Goal: Information Seeking & Learning: Learn about a topic

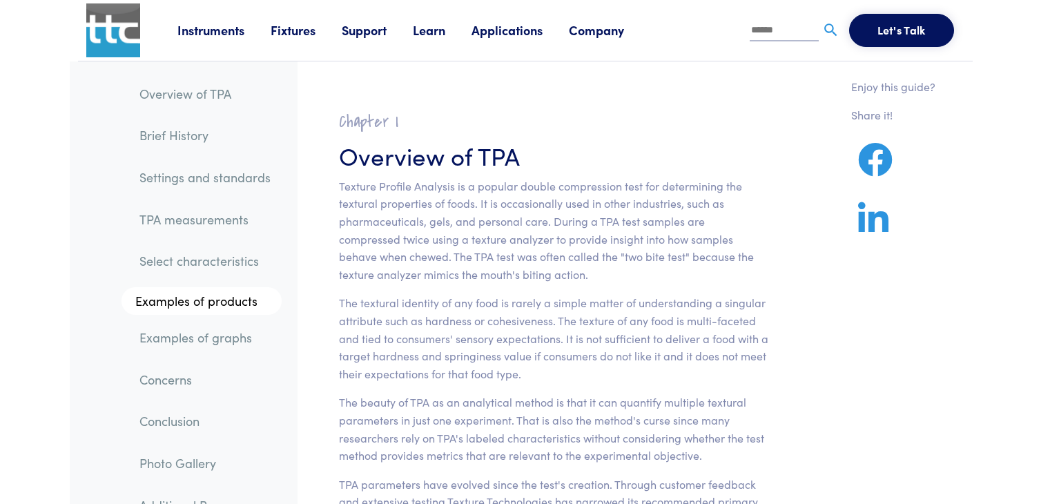
scroll to position [14491, 0]
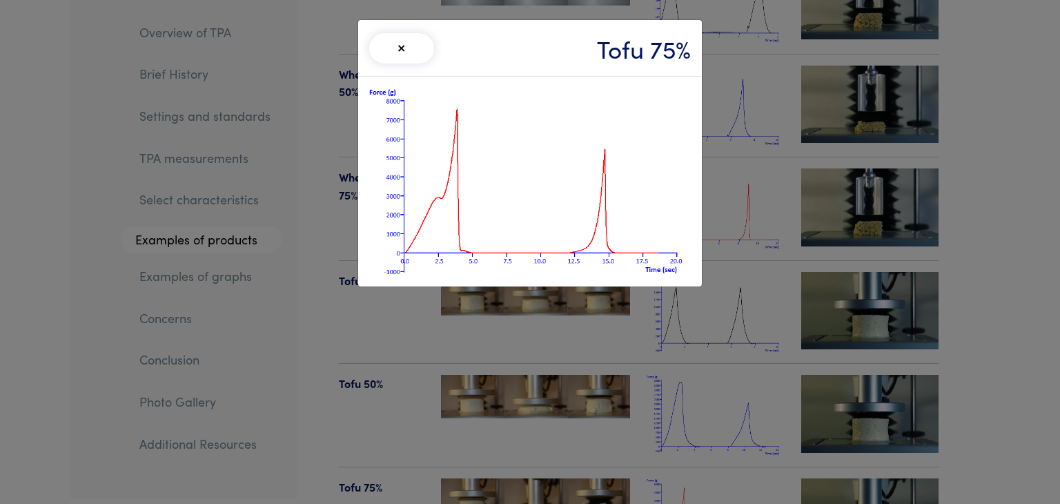
click at [47, 193] on div "× Tofu 75%" at bounding box center [530, 252] width 1060 height 504
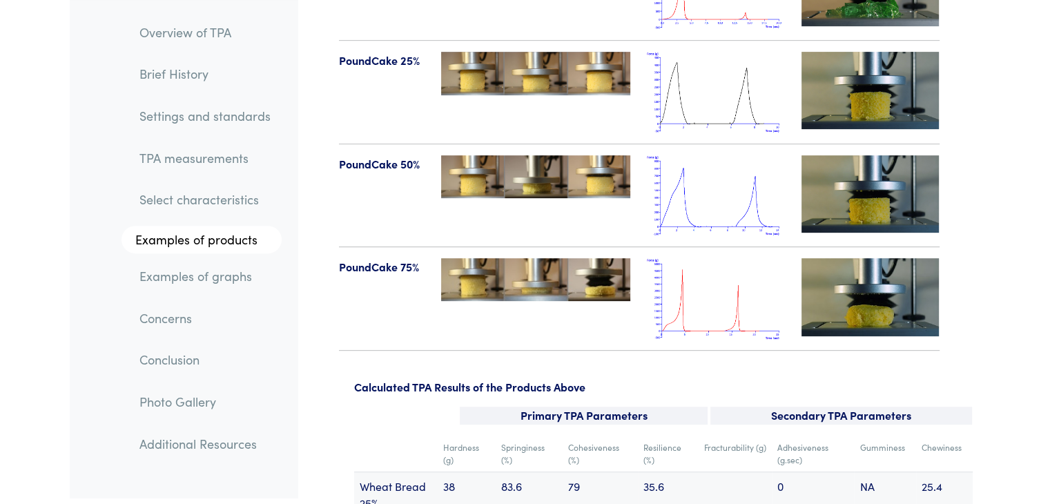
scroll to position [16562, 0]
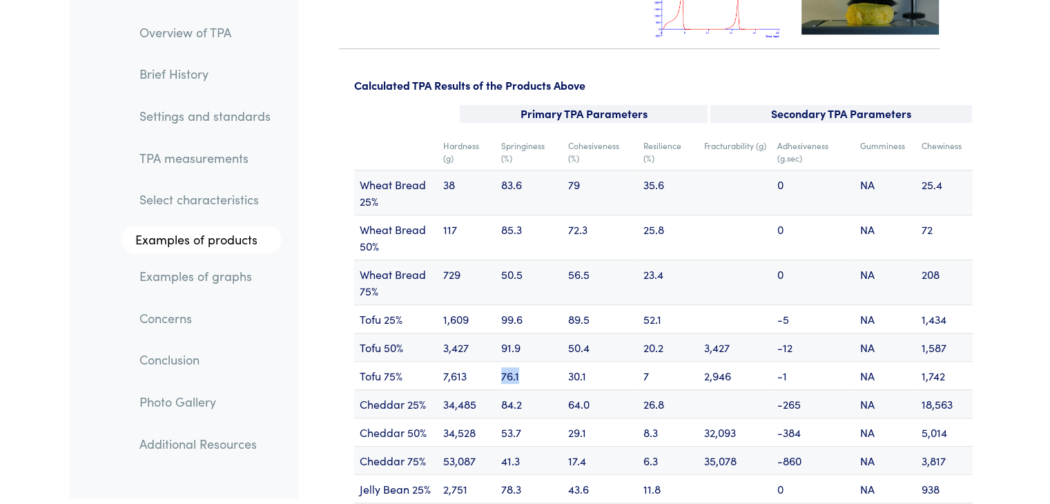
drag, startPoint x: 519, startPoint y: 342, endPoint x: 500, endPoint y: 344, distance: 19.4
click at [500, 361] on td "76.1" at bounding box center [528, 375] width 67 height 28
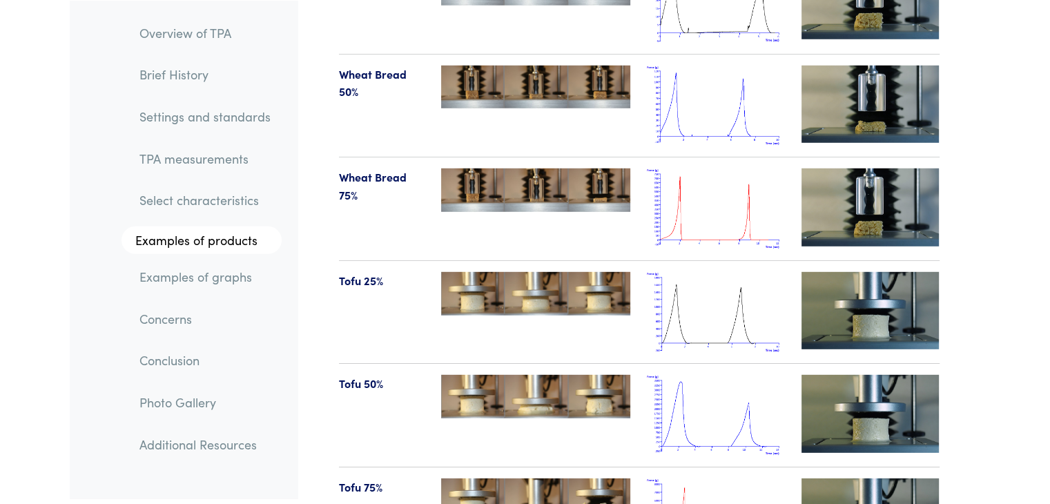
scroll to position [14699, 0]
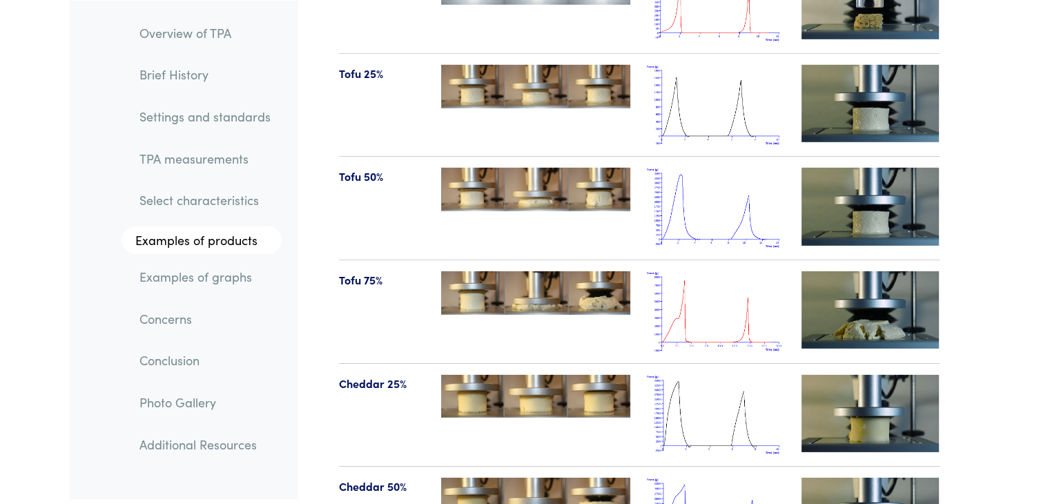
click at [754, 288] on img at bounding box center [716, 311] width 138 height 81
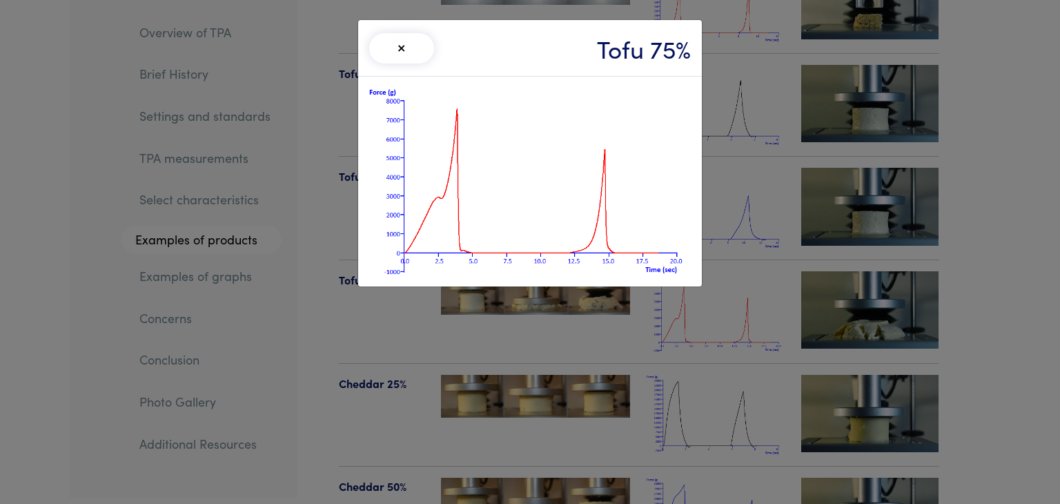
click at [403, 46] on button "×" at bounding box center [401, 48] width 65 height 30
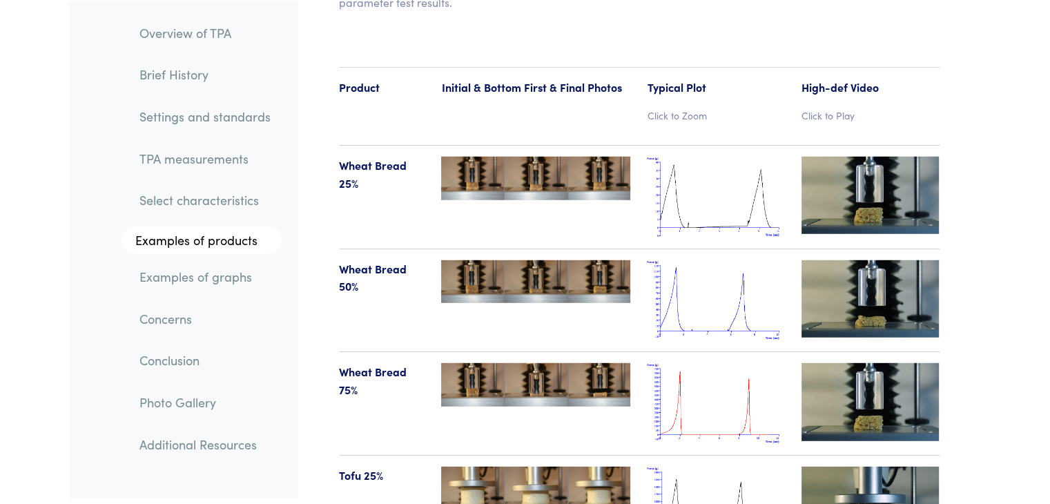
scroll to position [14284, 0]
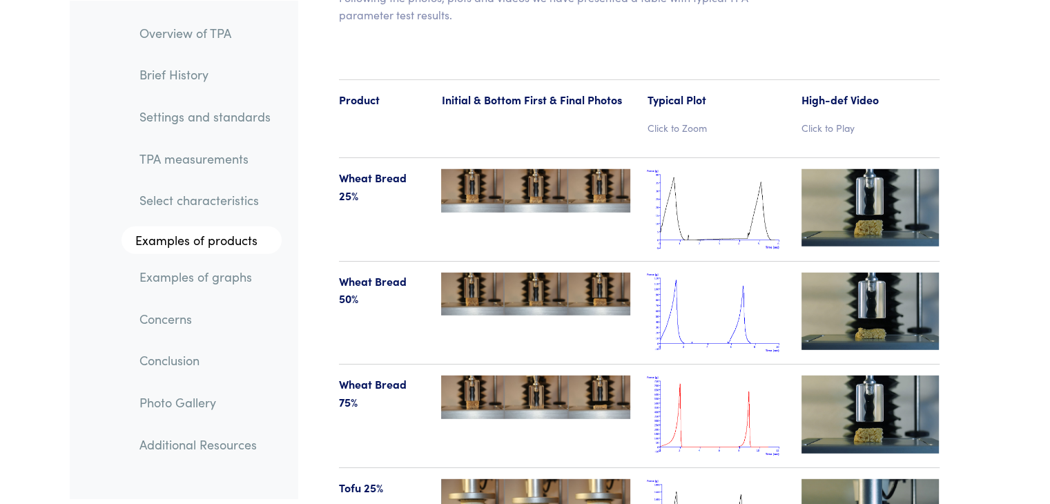
click at [698, 377] on img at bounding box center [716, 415] width 138 height 81
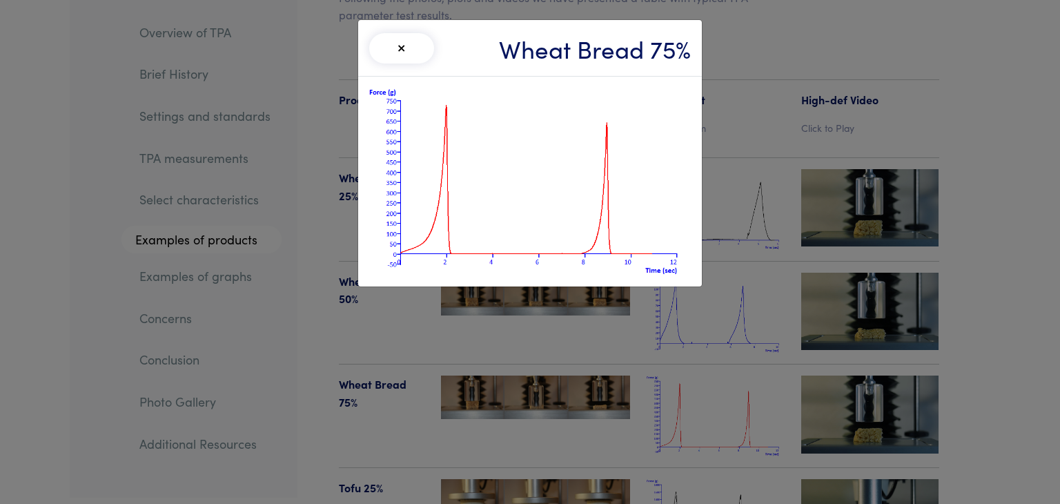
click at [323, 223] on div "× Wheat Bread 75%" at bounding box center [530, 252] width 1060 height 504
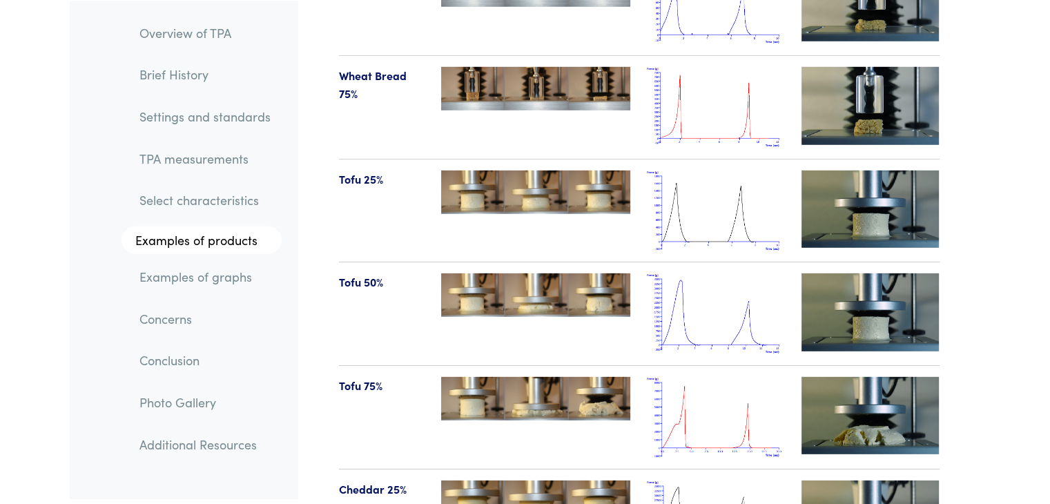
scroll to position [14491, 0]
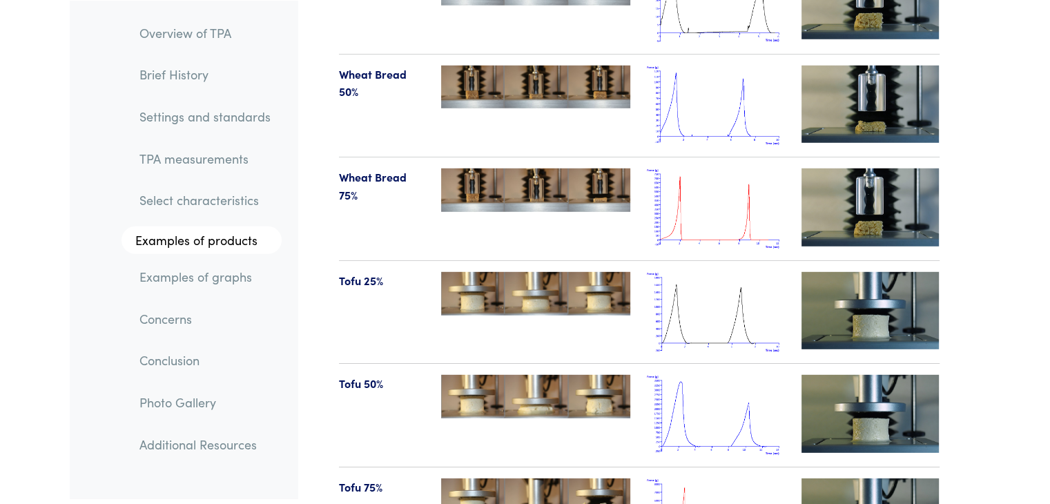
click at [759, 185] on img at bounding box center [716, 208] width 138 height 81
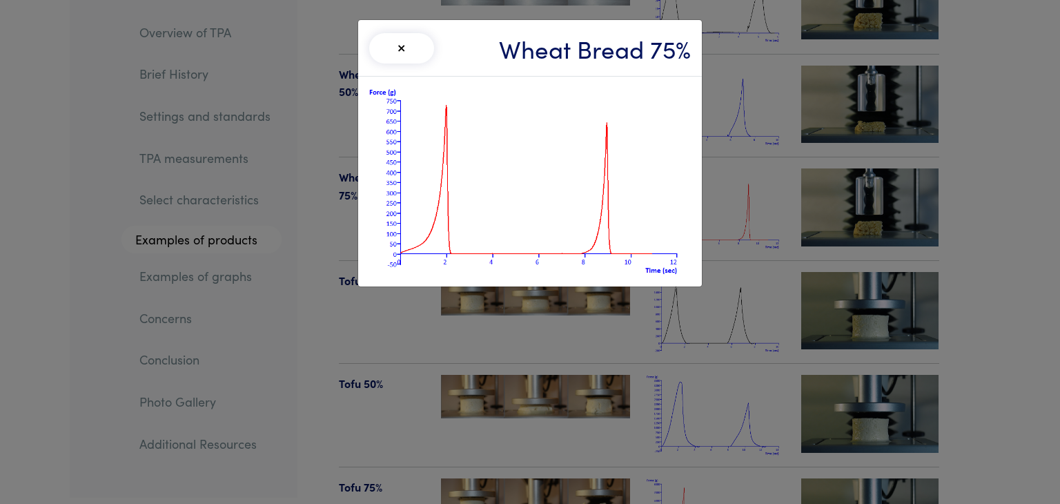
click at [414, 43] on button "×" at bounding box center [401, 48] width 65 height 30
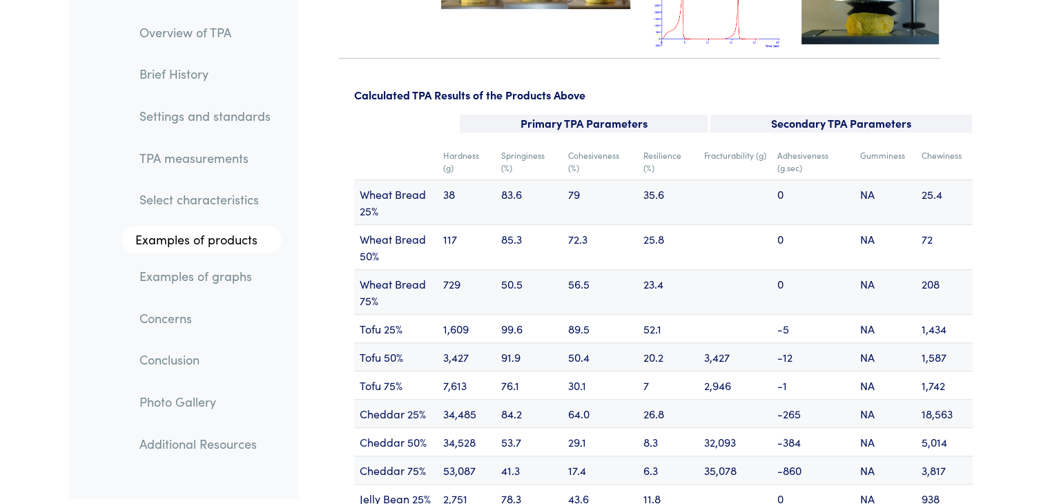
scroll to position [16562, 0]
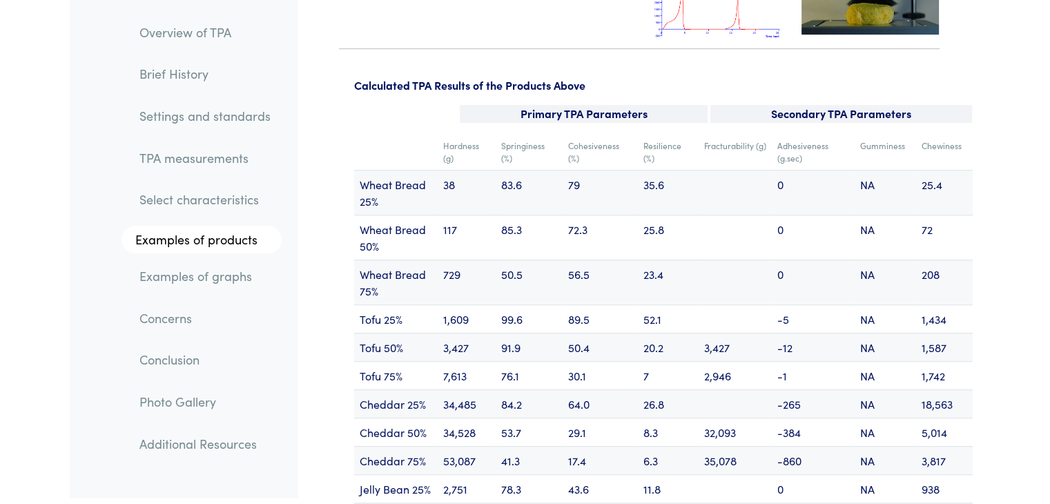
click at [660, 259] on td "23.4" at bounding box center [668, 281] width 61 height 45
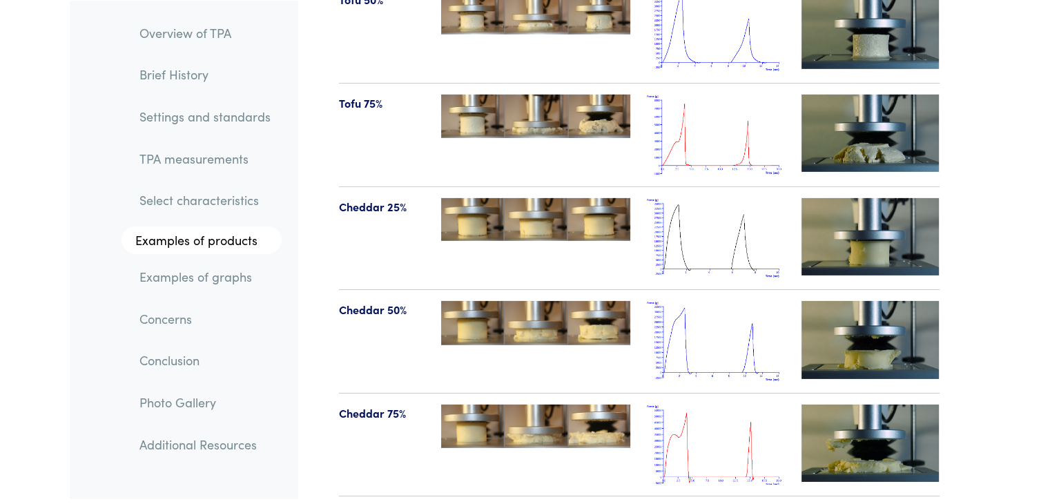
scroll to position [14699, 0]
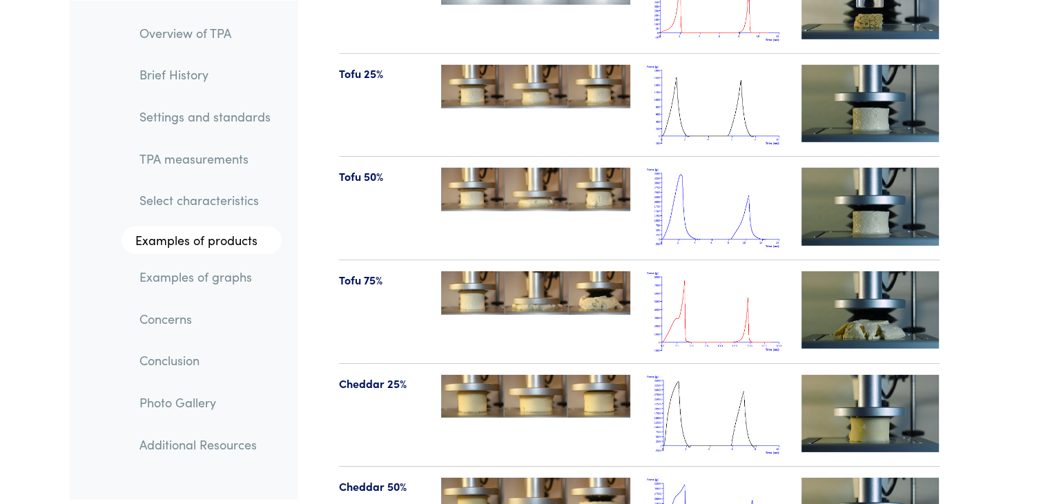
click at [687, 271] on img at bounding box center [716, 311] width 138 height 81
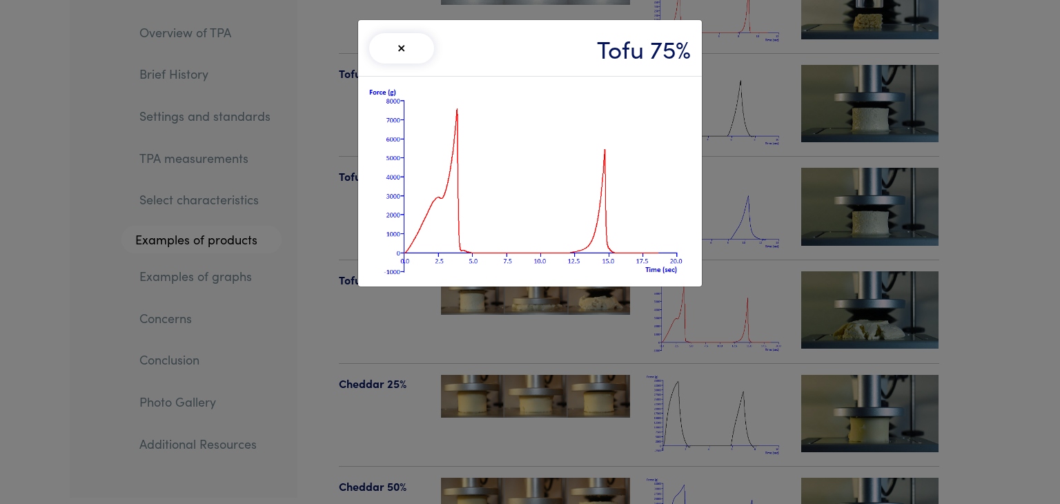
click at [605, 374] on div "× Tofu 75%" at bounding box center [530, 252] width 1060 height 504
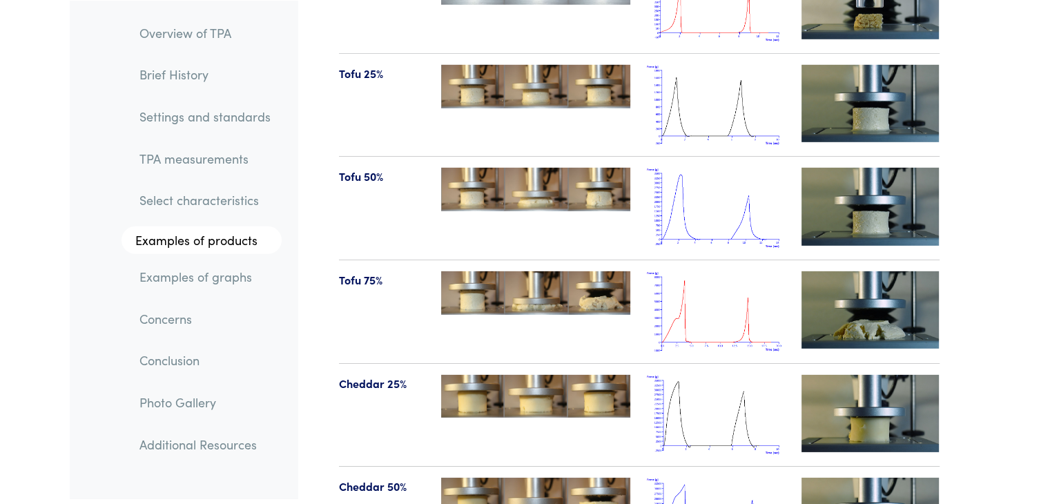
click at [719, 271] on img at bounding box center [716, 311] width 138 height 81
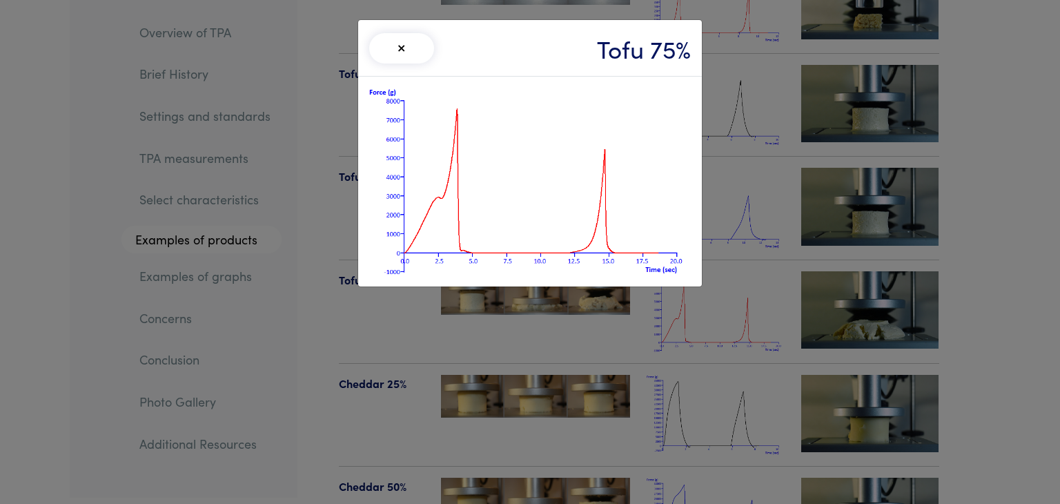
click at [494, 42] on div "× Tofu 75%" at bounding box center [530, 48] width 344 height 57
click at [1049, 103] on div "× Tofu 75%" at bounding box center [530, 252] width 1060 height 504
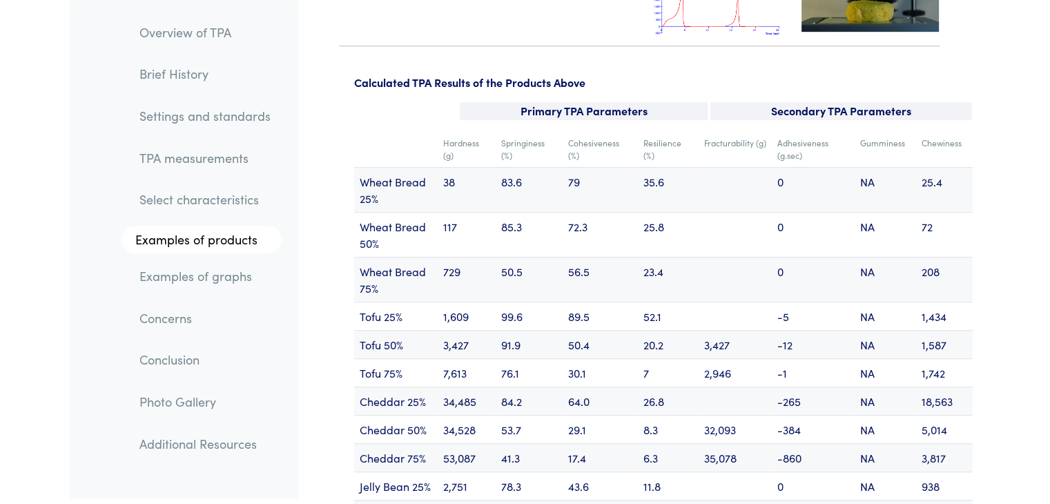
scroll to position [16562, 0]
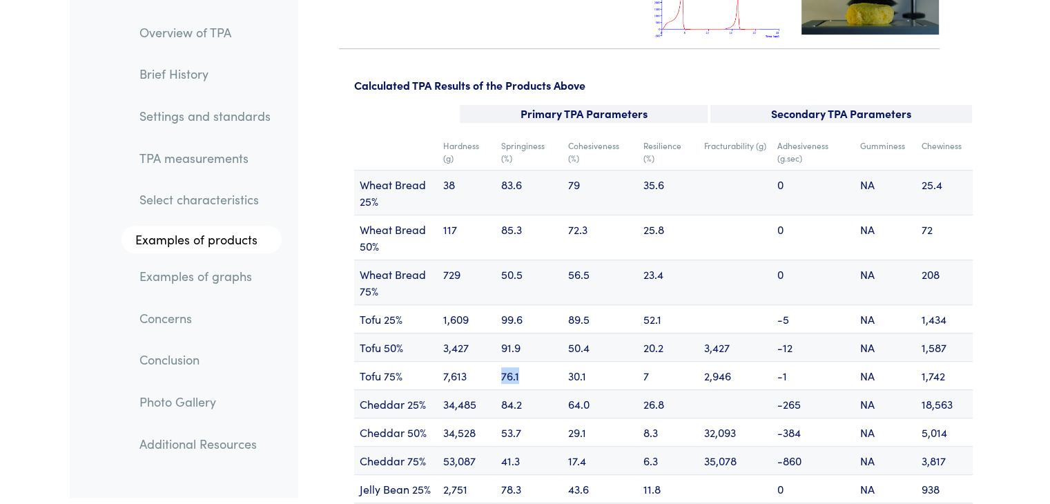
drag, startPoint x: 503, startPoint y: 343, endPoint x: 521, endPoint y: 341, distance: 18.1
click at [521, 361] on td "76.1" at bounding box center [528, 375] width 67 height 28
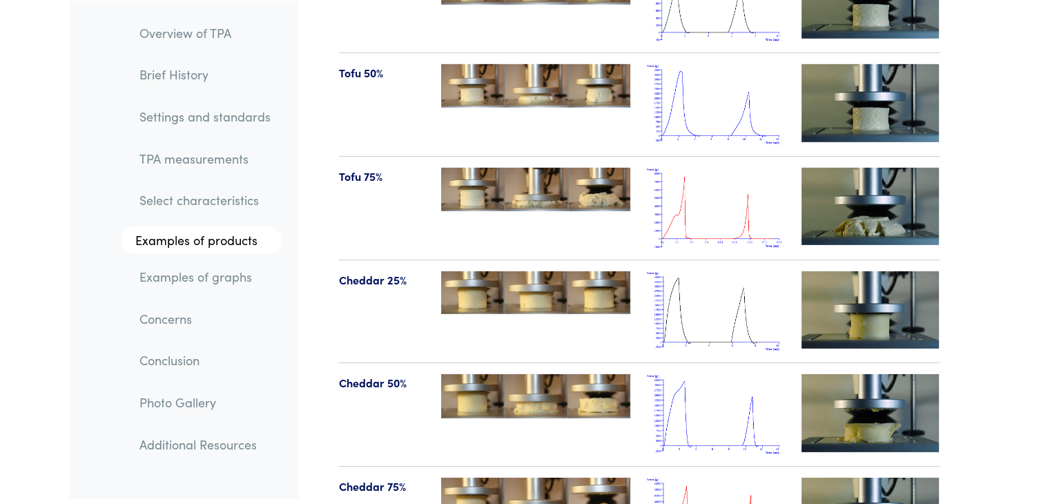
scroll to position [14699, 0]
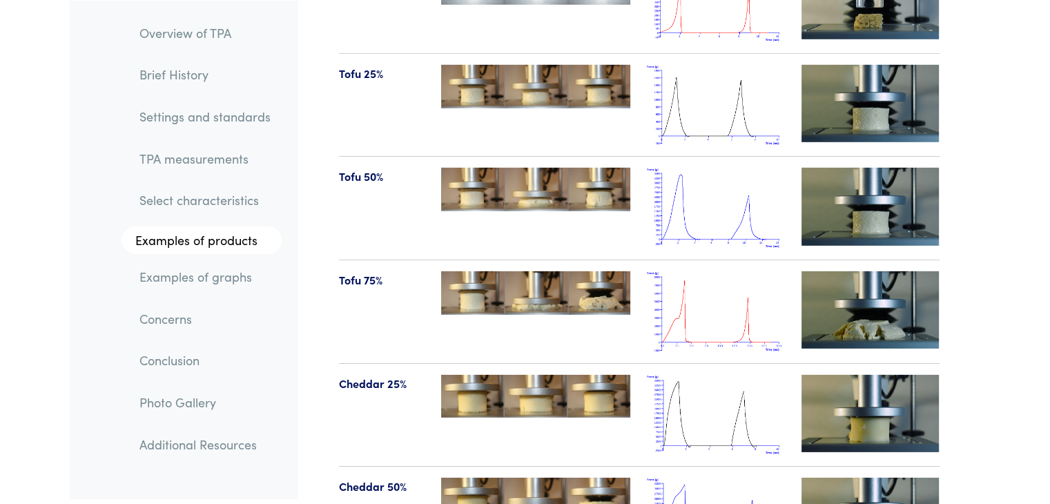
click at [723, 302] on img at bounding box center [716, 311] width 138 height 81
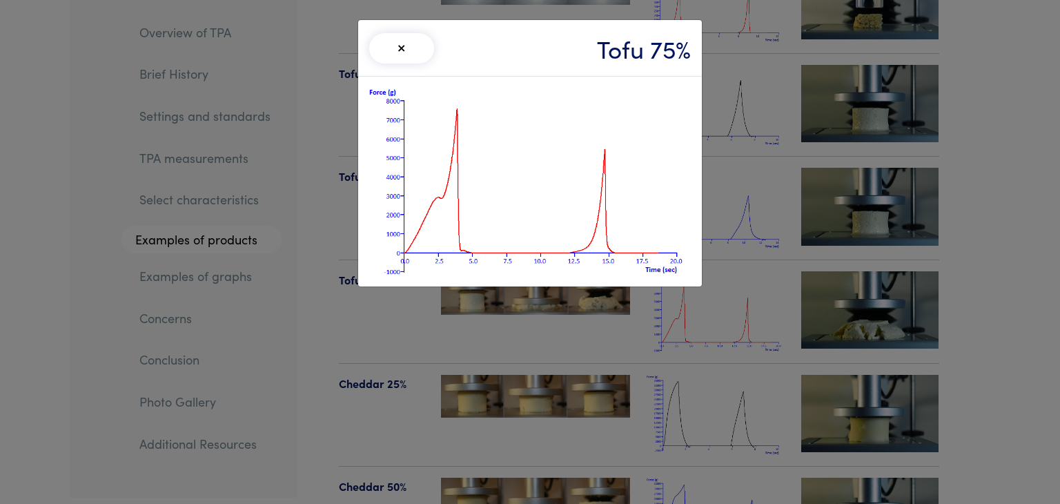
click at [398, 48] on button "×" at bounding box center [401, 48] width 65 height 30
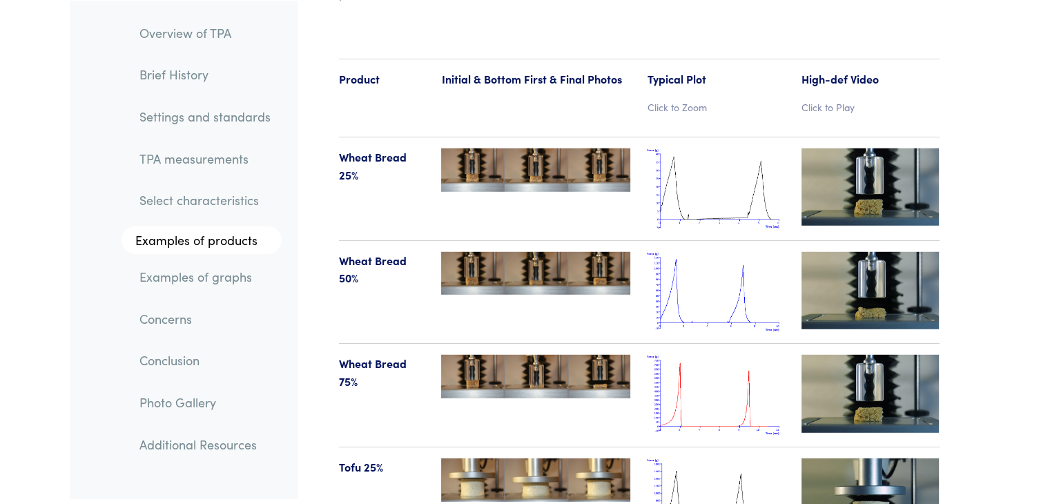
scroll to position [14284, 0]
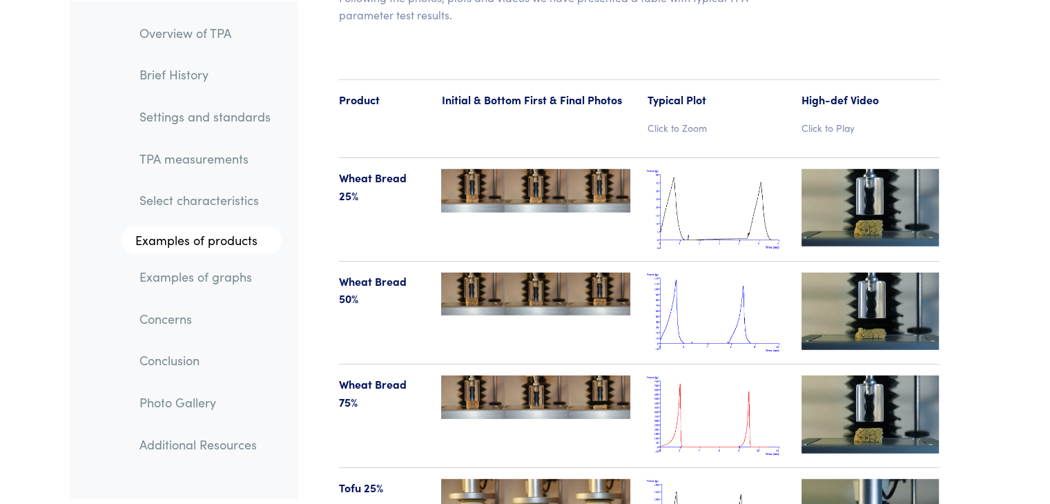
click at [720, 412] on img at bounding box center [716, 415] width 138 height 81
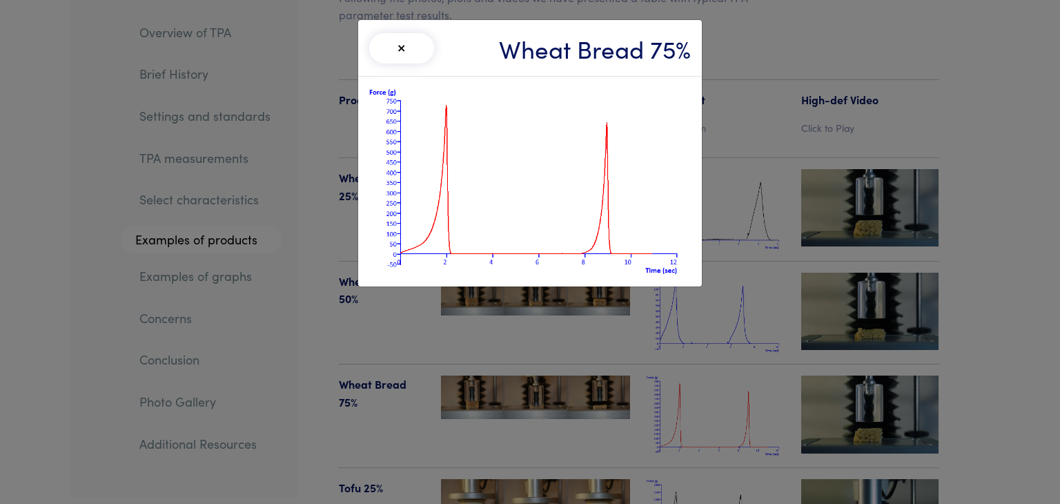
click at [395, 43] on button "×" at bounding box center [401, 48] width 65 height 30
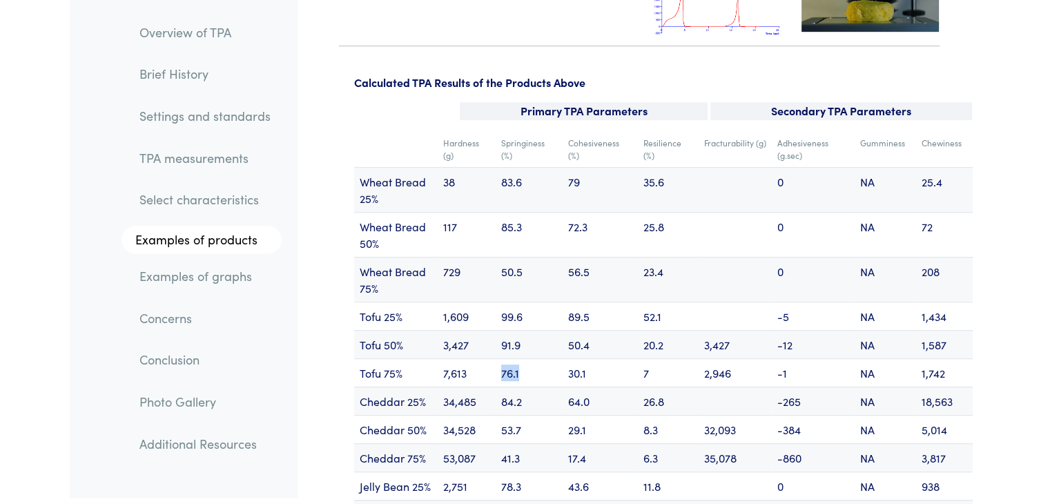
scroll to position [16562, 0]
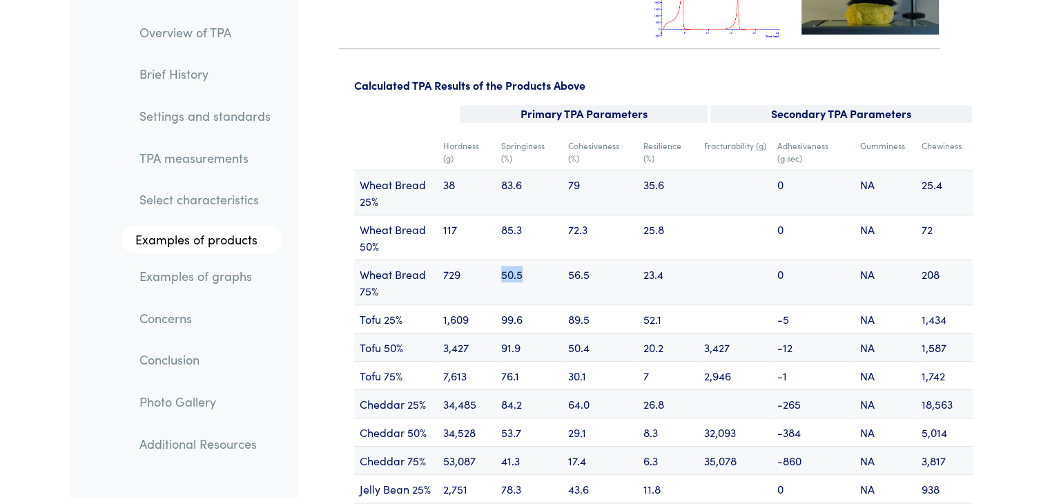
drag, startPoint x: 503, startPoint y: 233, endPoint x: 523, endPoint y: 238, distance: 20.6
click at [523, 259] on td "50.5" at bounding box center [528, 281] width 67 height 45
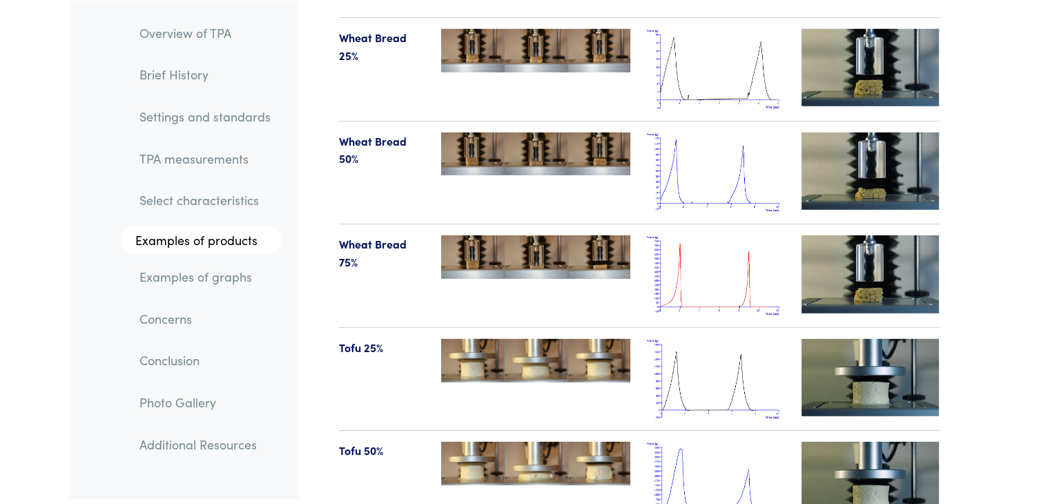
scroll to position [14284, 0]
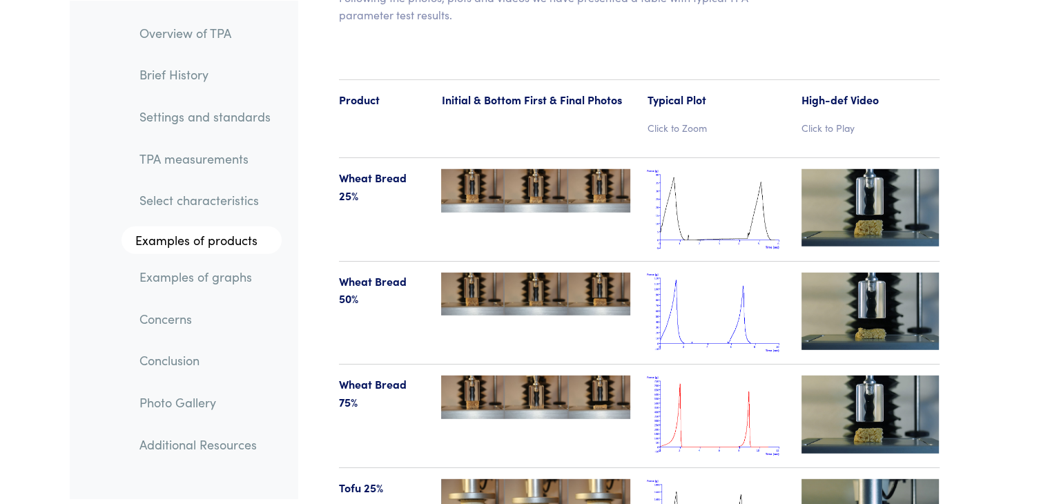
click at [687, 379] on img at bounding box center [716, 415] width 138 height 81
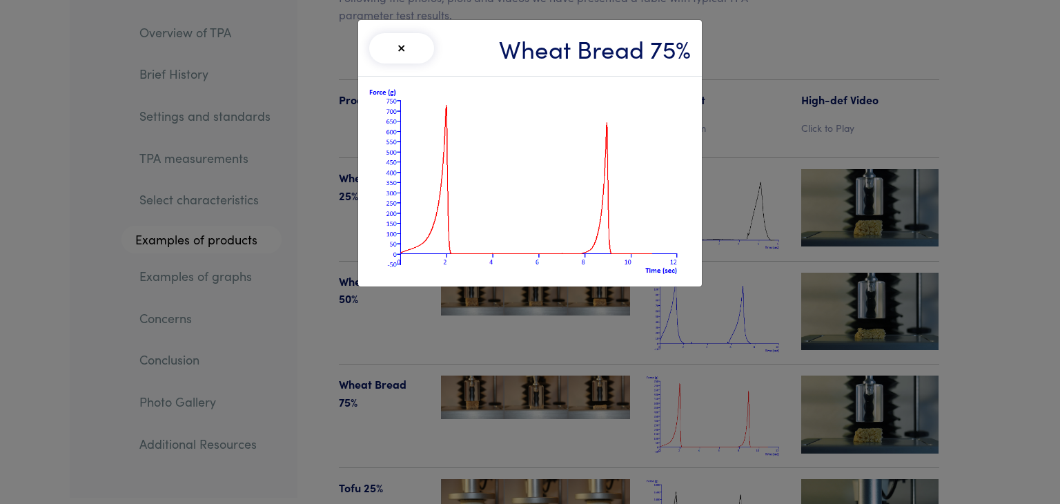
click at [409, 50] on button "×" at bounding box center [401, 48] width 65 height 30
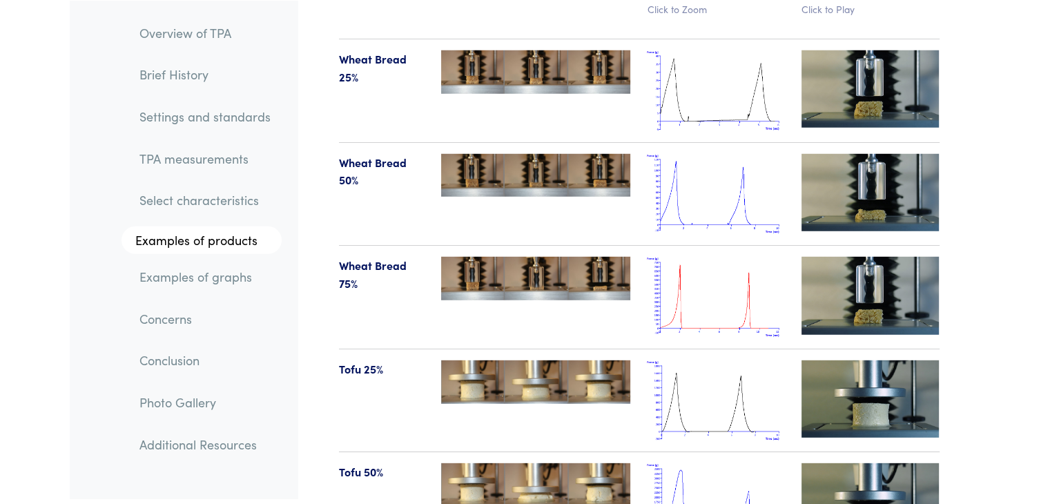
scroll to position [14491, 0]
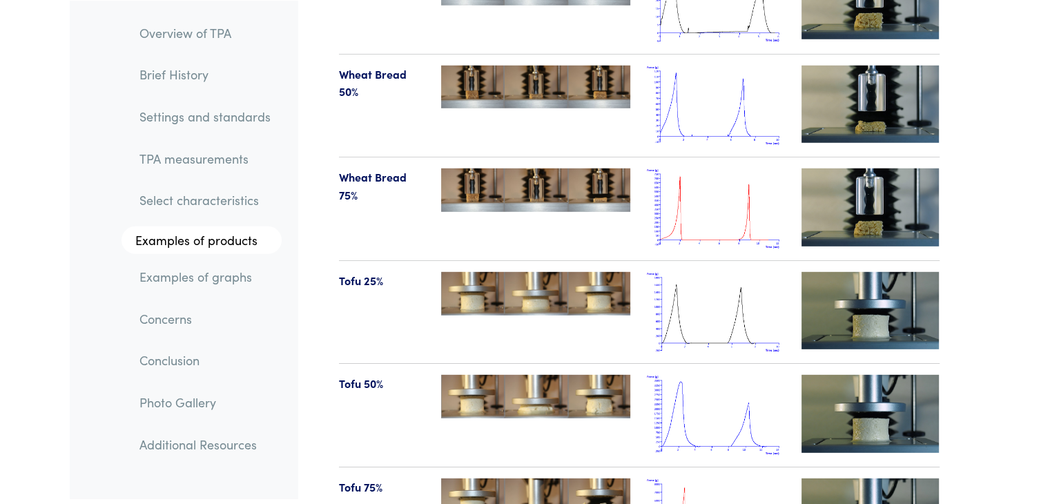
click at [746, 177] on img at bounding box center [716, 208] width 138 height 81
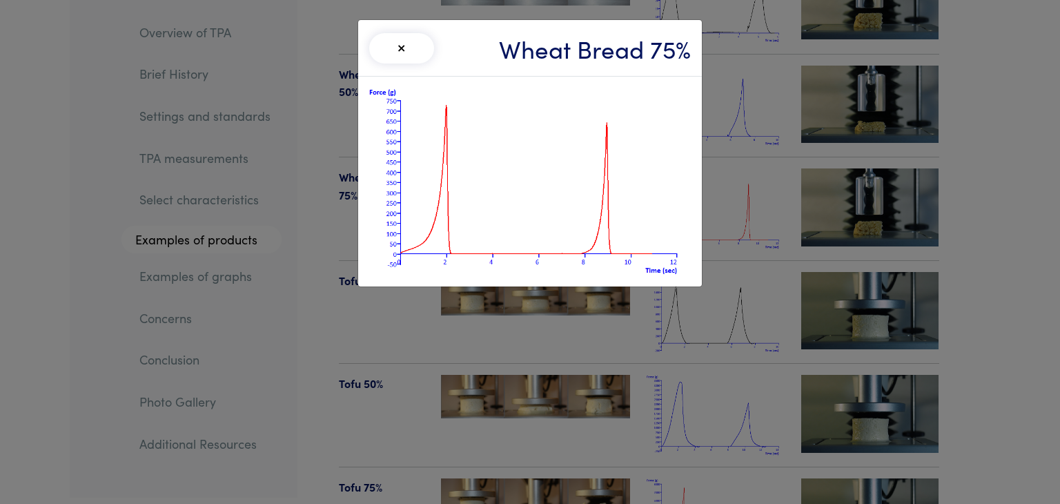
click at [389, 43] on button "×" at bounding box center [401, 48] width 65 height 30
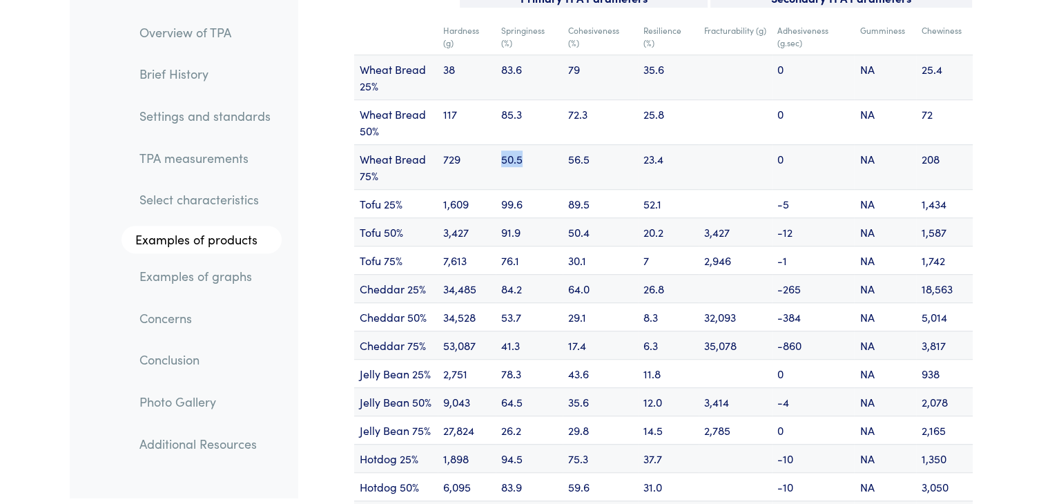
scroll to position [16562, 0]
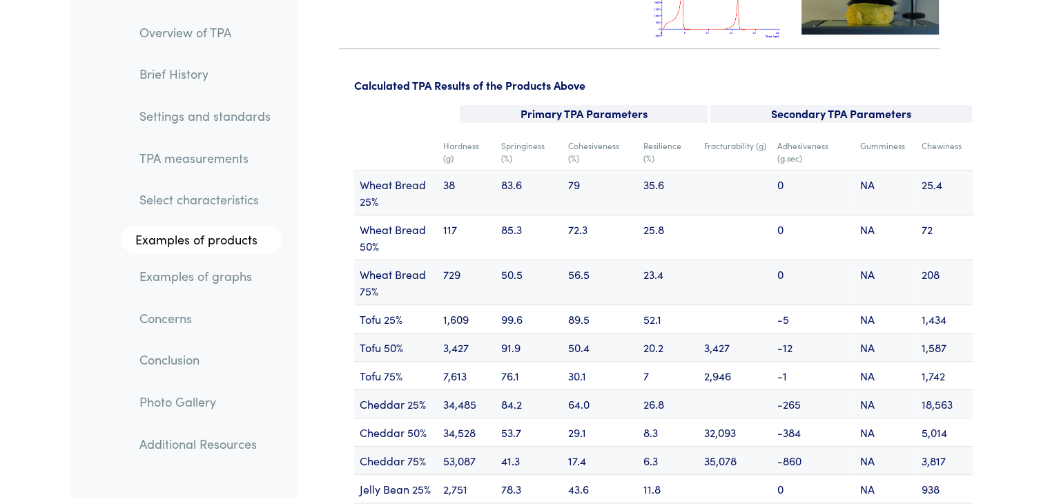
click at [587, 304] on td "89.5" at bounding box center [599, 318] width 75 height 28
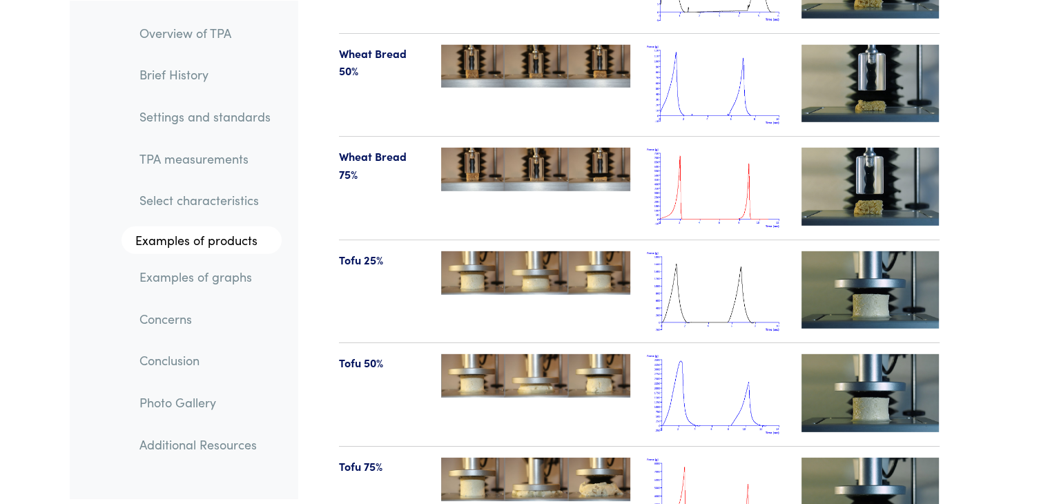
scroll to position [14491, 0]
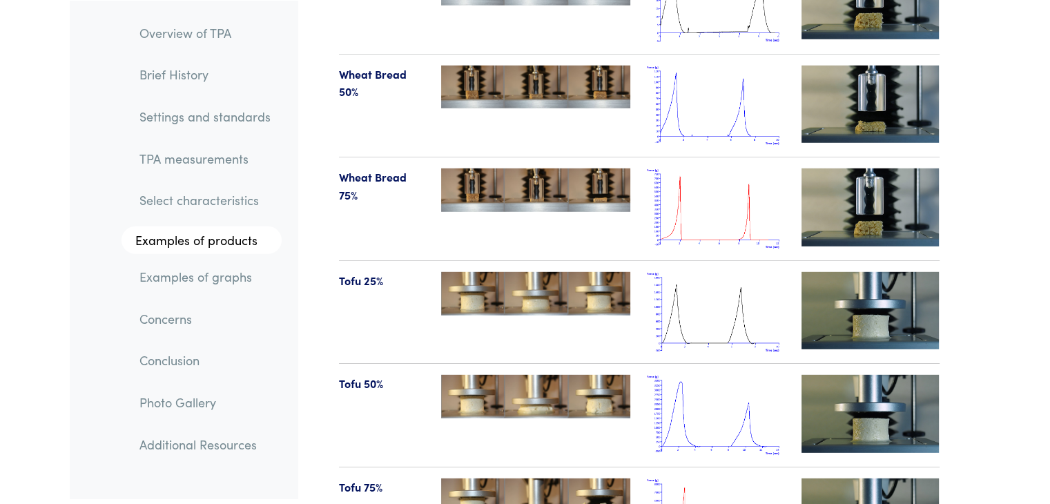
click at [704, 178] on img at bounding box center [716, 208] width 138 height 81
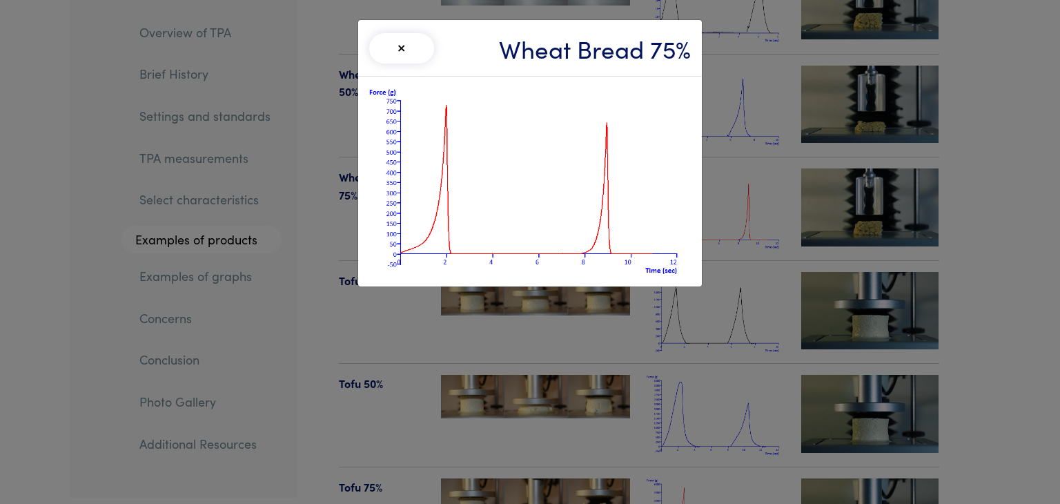
click at [391, 43] on button "×" at bounding box center [401, 48] width 65 height 30
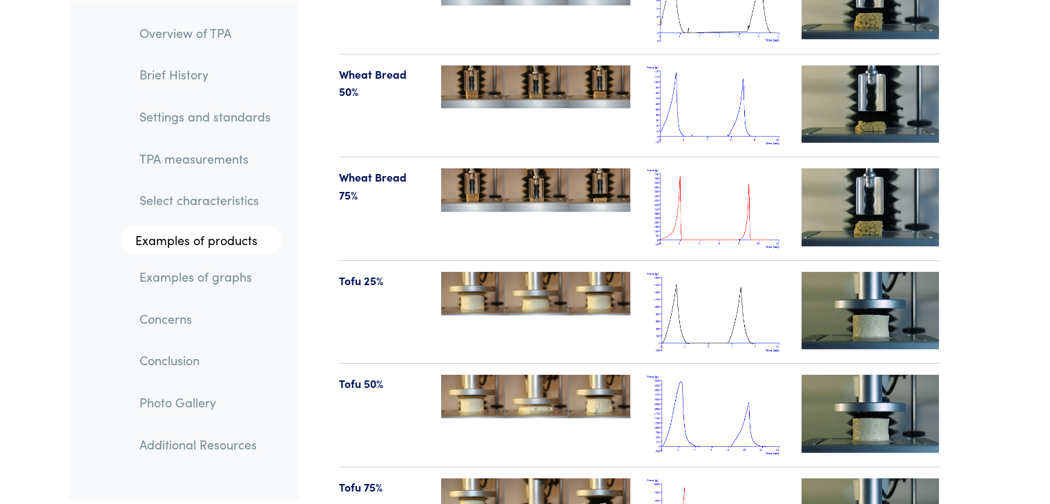
scroll to position [14699, 0]
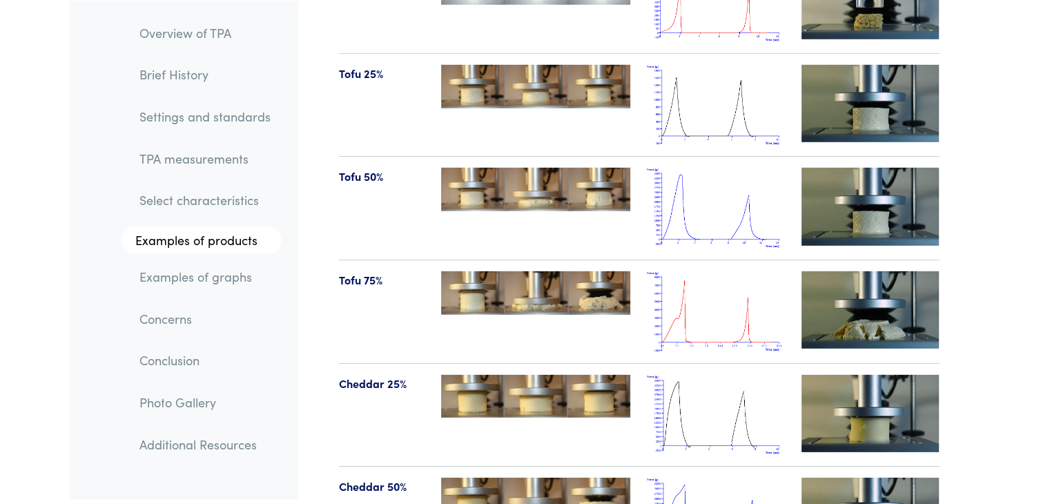
click at [725, 277] on img at bounding box center [716, 311] width 138 height 81
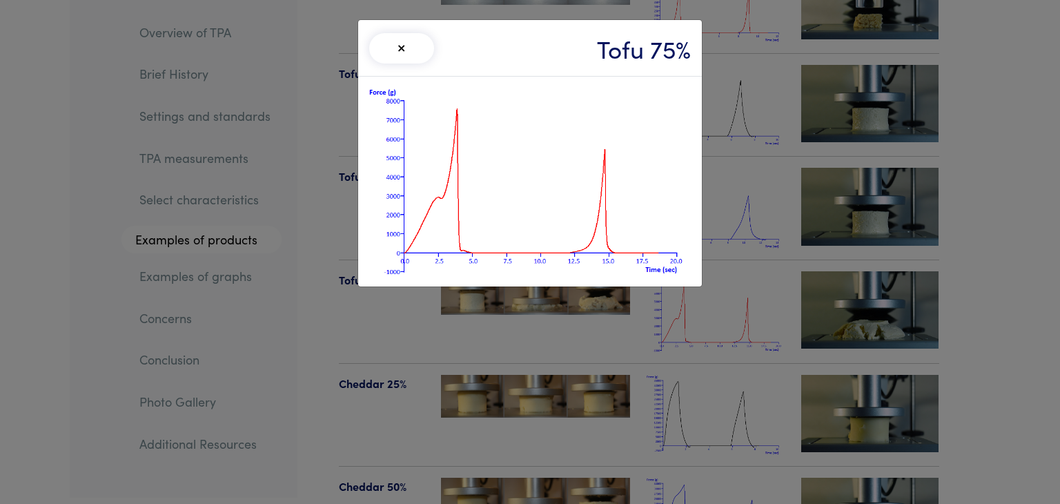
click at [397, 42] on button "×" at bounding box center [401, 48] width 65 height 30
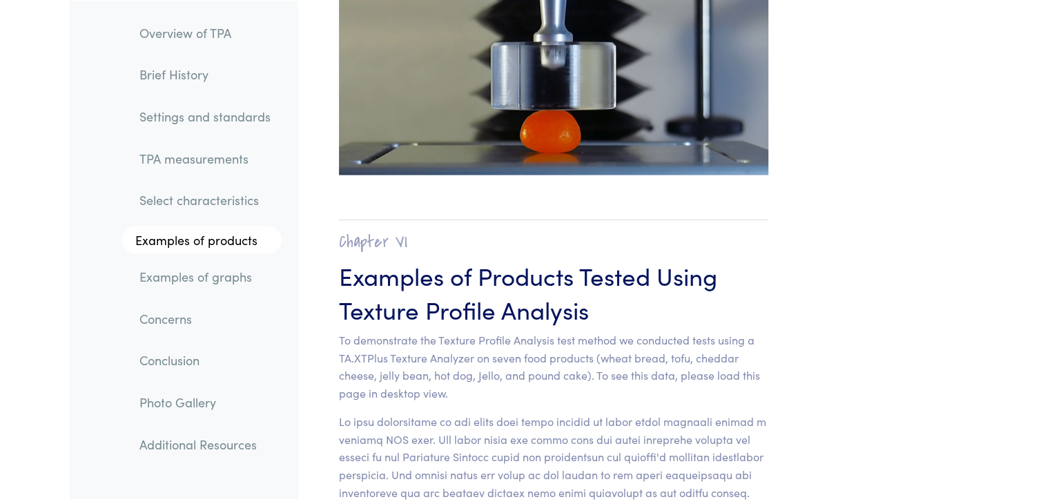
scroll to position [13663, 0]
